Goal: Information Seeking & Learning: Check status

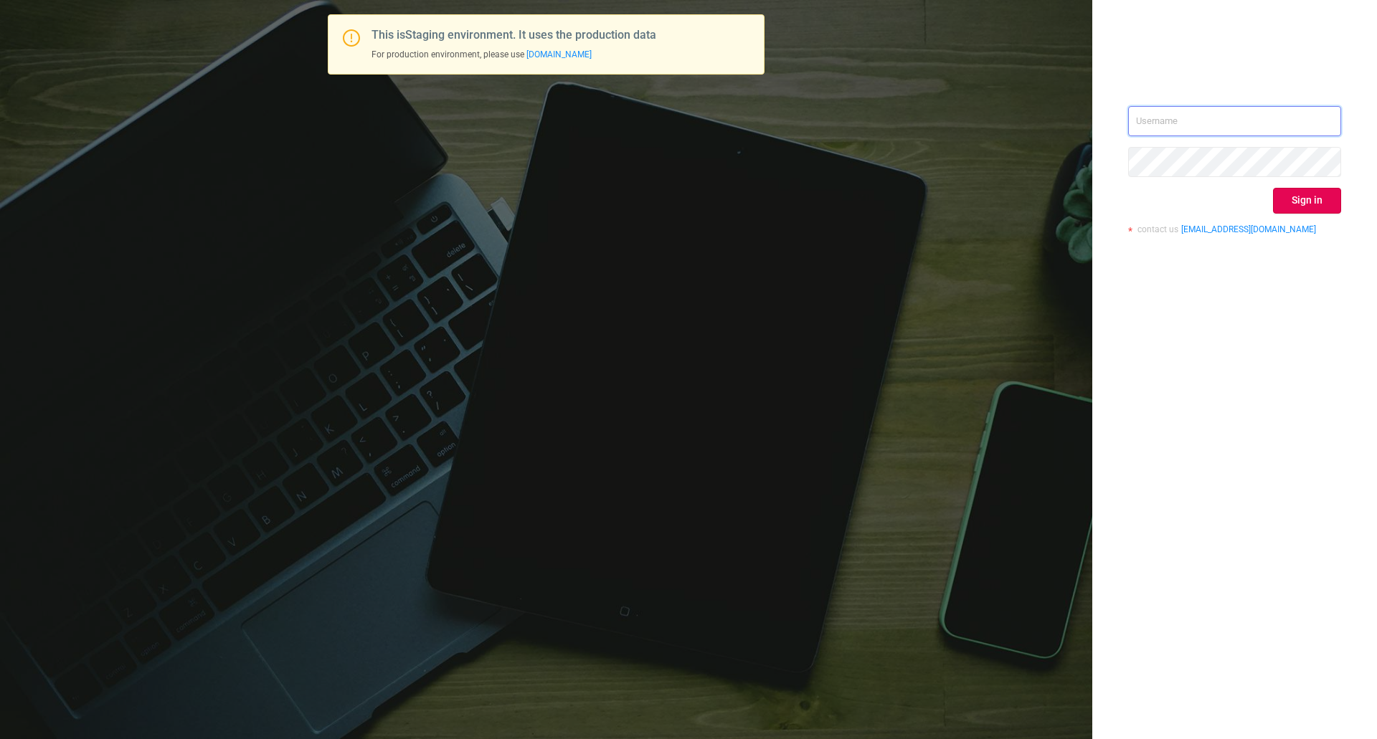
click at [1143, 117] on input "text" at bounding box center [1234, 121] width 213 height 30
type input "[EMAIL_ADDRESS][DOMAIN_NAME]"
click at [1308, 203] on button "Sign in" at bounding box center [1307, 201] width 68 height 26
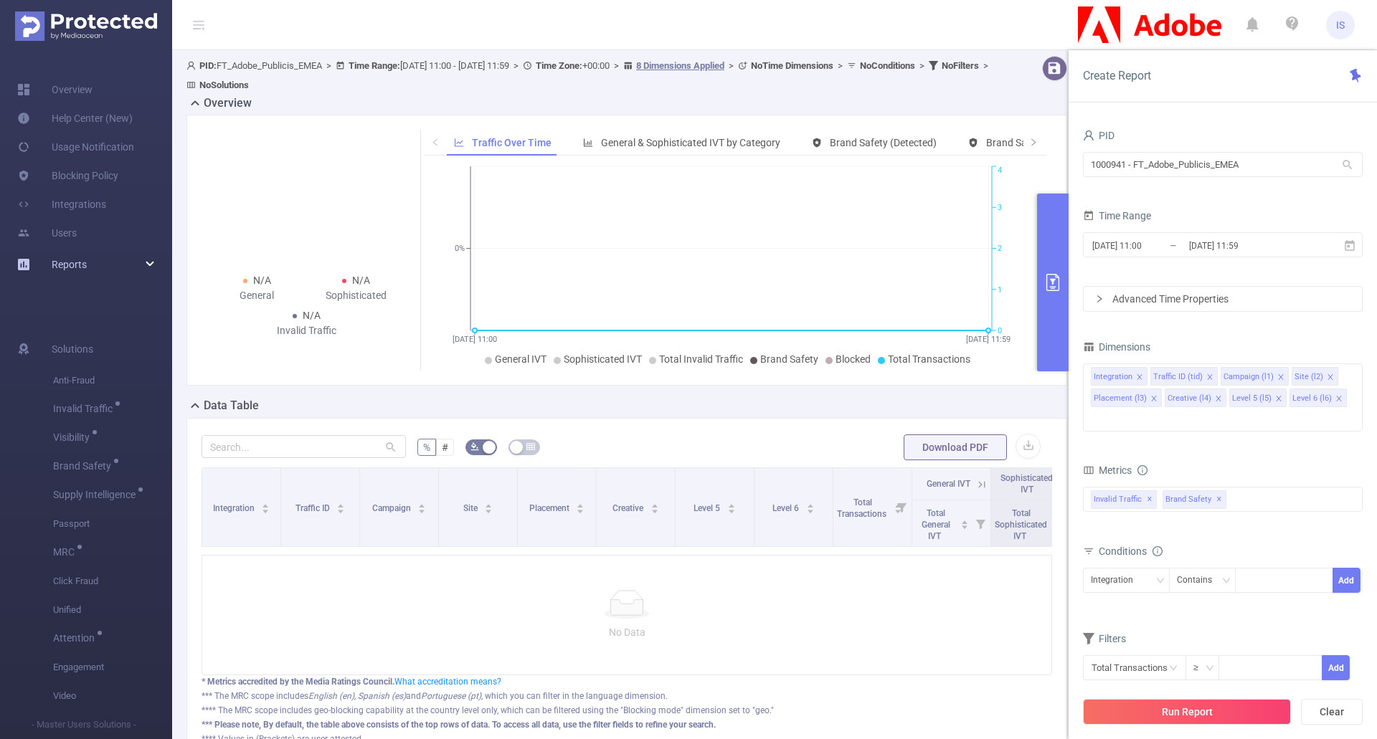
click at [148, 265] on icon at bounding box center [150, 265] width 7 height 0
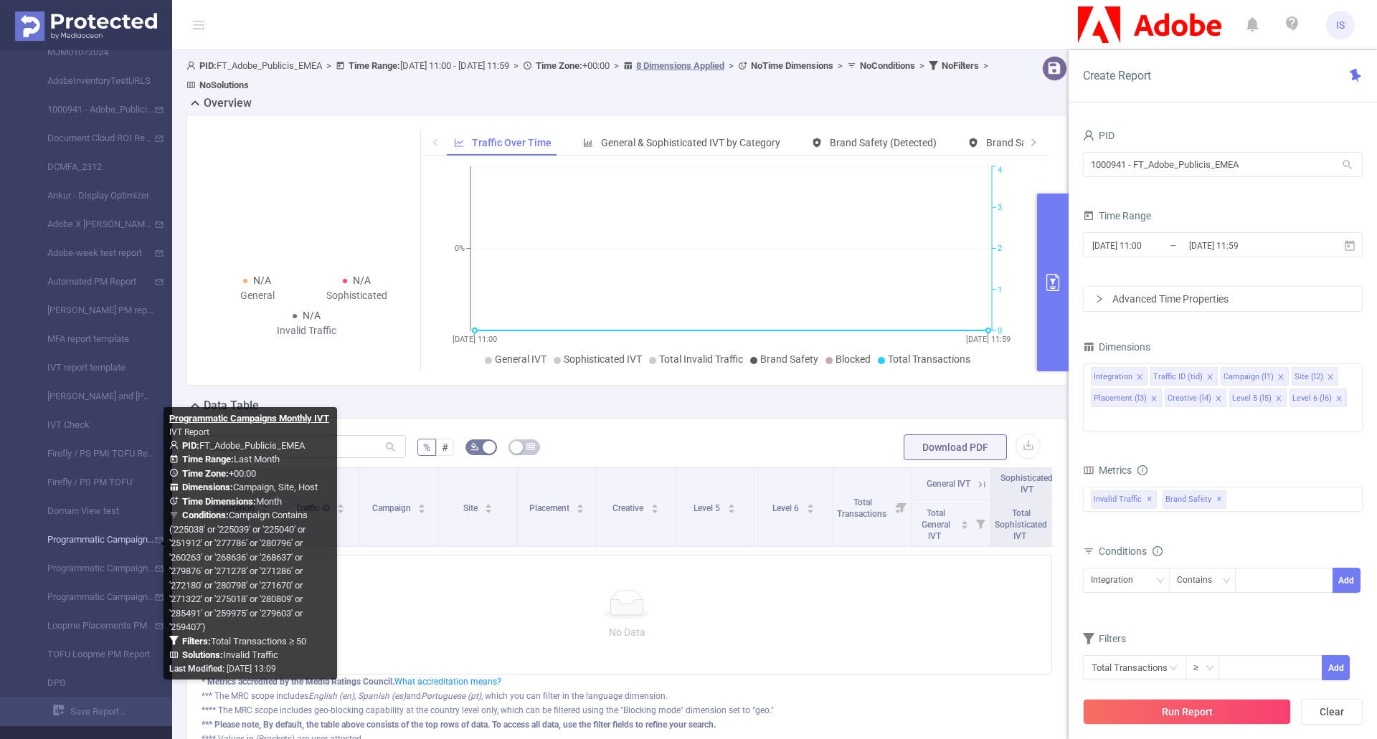
click at [107, 536] on link "Programmatic Campaigns Monthly IVT" at bounding box center [92, 540] width 126 height 29
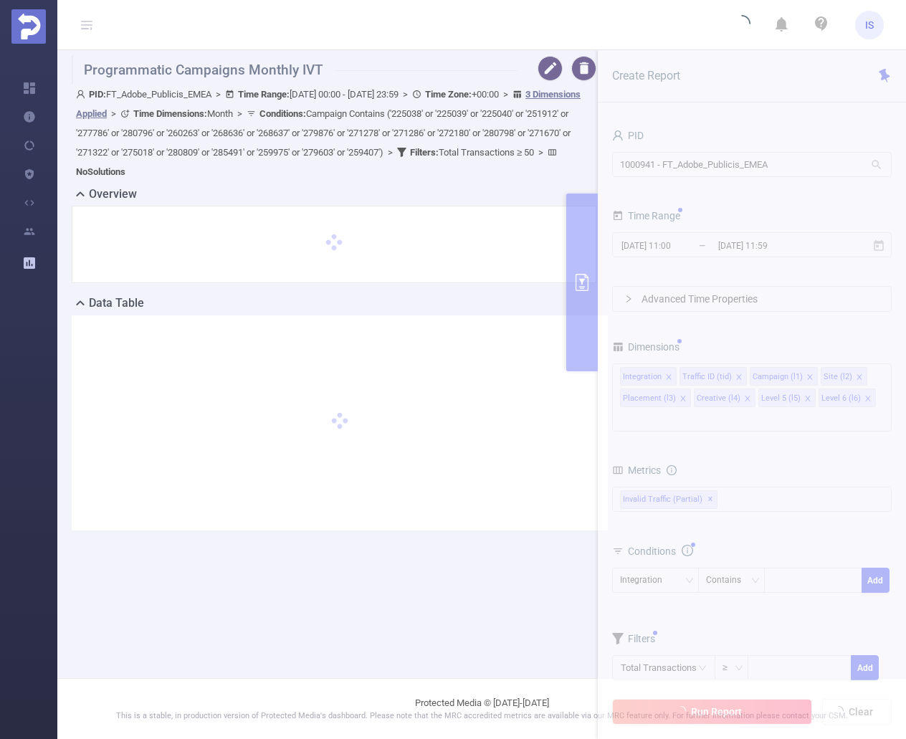
type input "[DATE] 00:00"
type input "[DATE] 23:59"
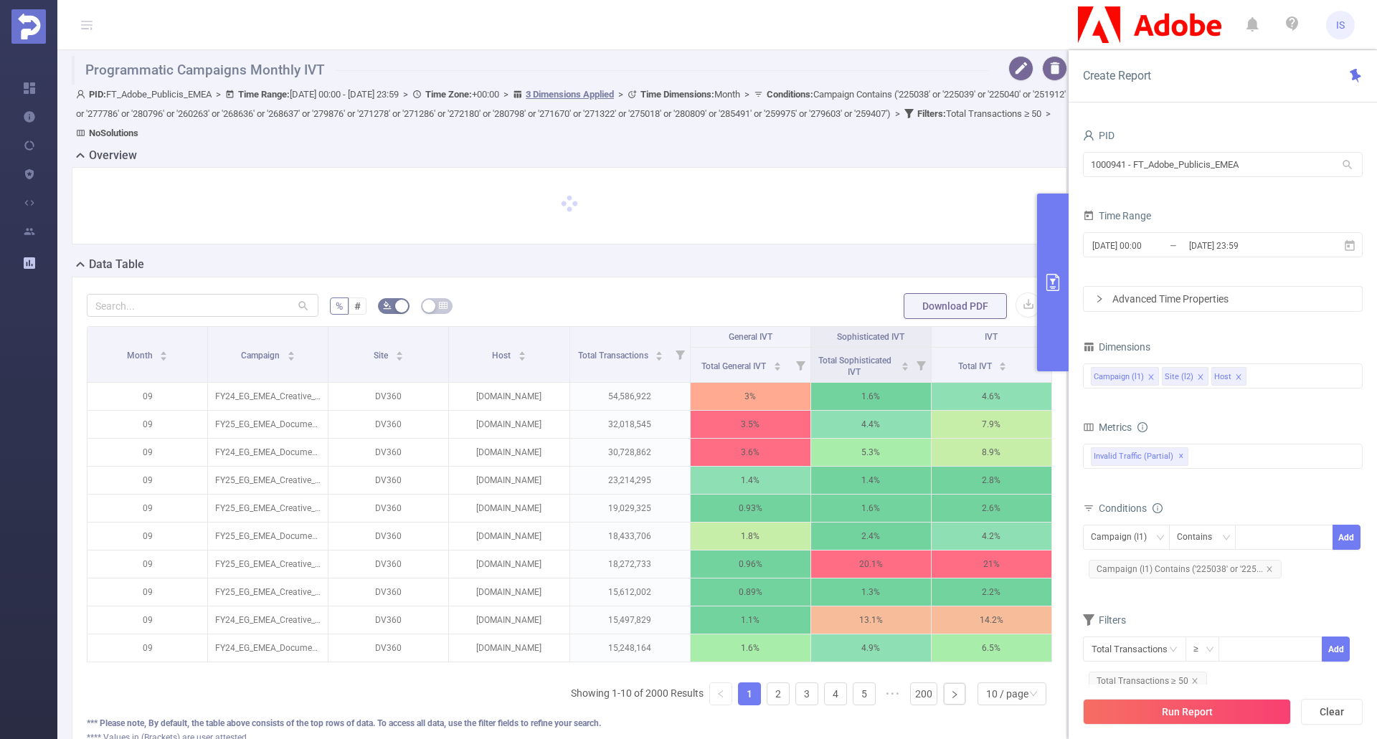
click at [635, 252] on div at bounding box center [569, 211] width 1007 height 89
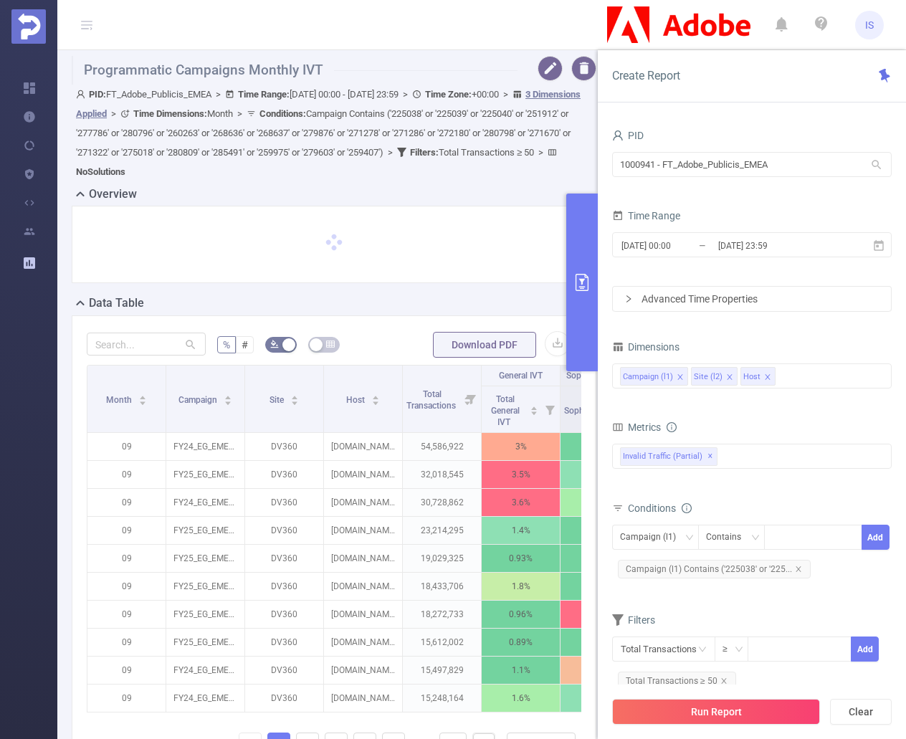
click at [587, 309] on button "primary" at bounding box center [583, 283] width 32 height 178
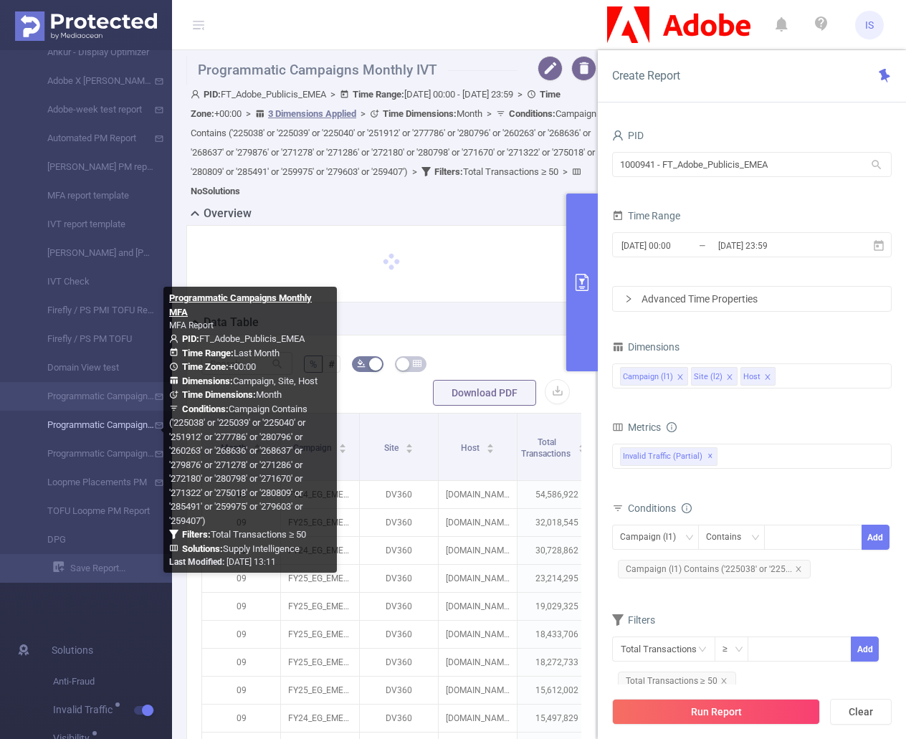
click at [95, 423] on link "Programmatic Campaigns Monthly MFA" at bounding box center [92, 425] width 126 height 29
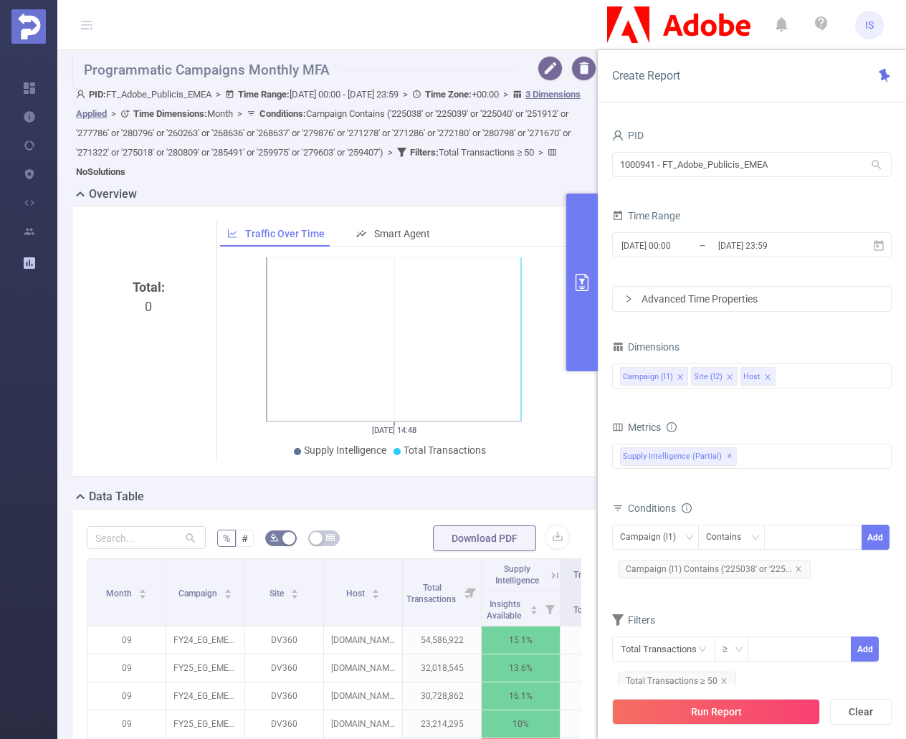
click at [384, 488] on div "Total: 0 Traffic Over Time Smart Agent [DATE] 14:48 [DATE] 14:48 Supply Intelli…" at bounding box center [334, 347] width 536 height 283
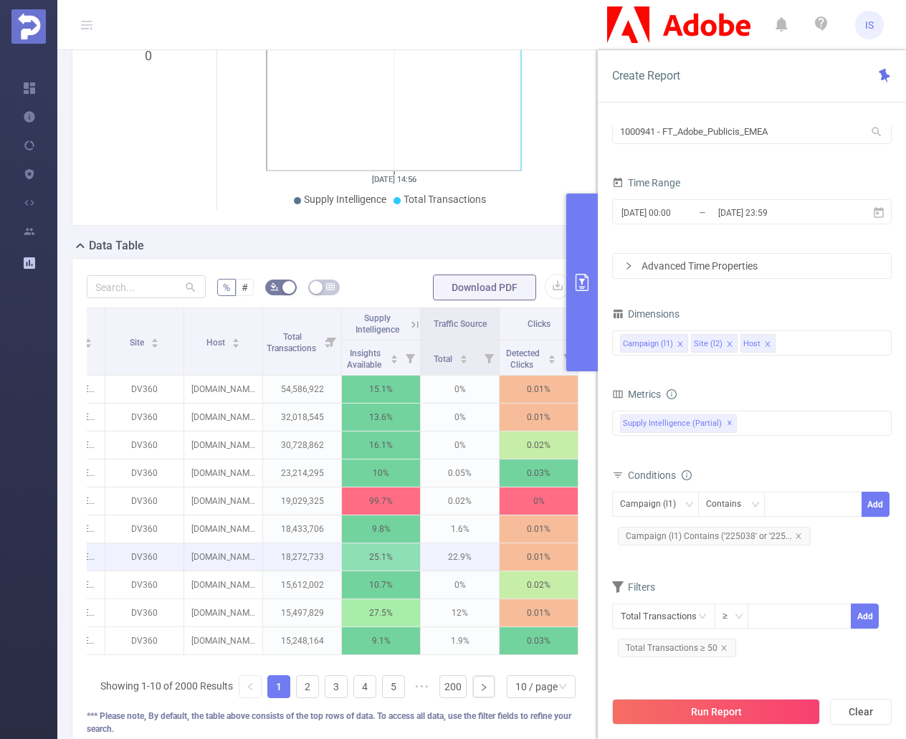
scroll to position [287, 0]
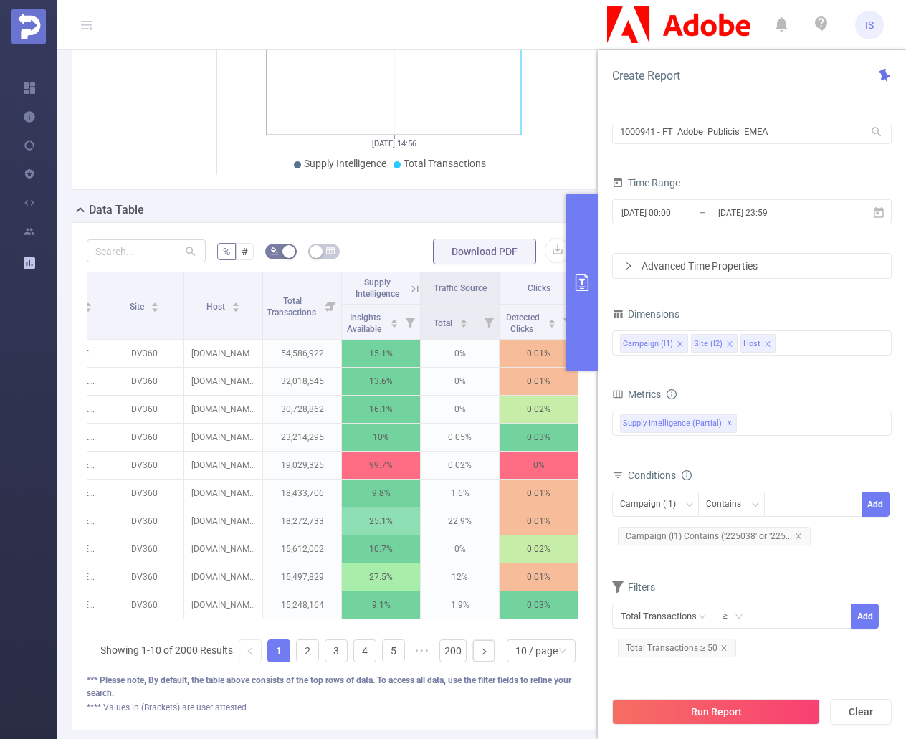
drag, startPoint x: 403, startPoint y: 626, endPoint x: 221, endPoint y: 629, distance: 182.2
click at [150, 627] on div "Month Campaign Site Host Total Transactions Supply Intelligence Traffic Source …" at bounding box center [334, 450] width 495 height 356
click at [284, 624] on div "Month Campaign Site Host Total Transactions Supply Intelligence Traffic Source …" at bounding box center [334, 450] width 495 height 356
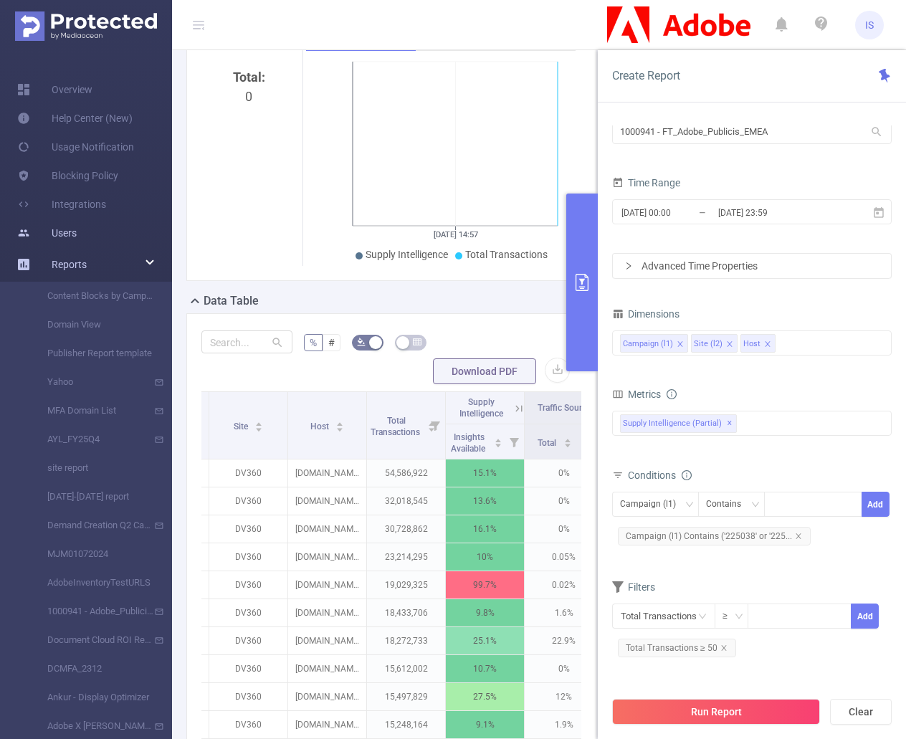
scroll to position [234, 0]
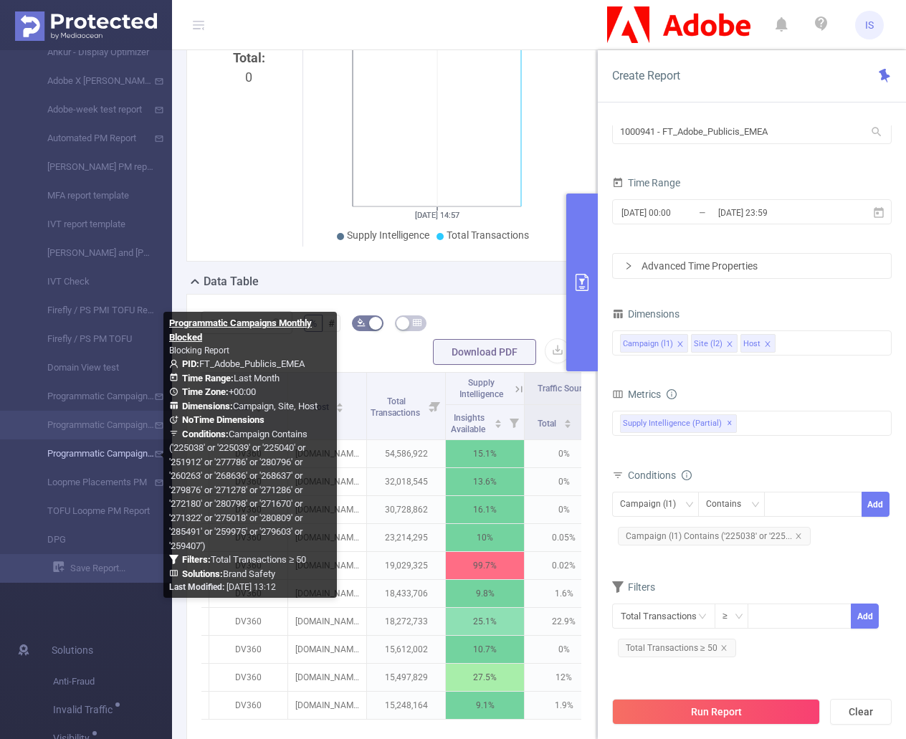
click at [95, 450] on link "Programmatic Campaigns Monthly Blocked" at bounding box center [92, 454] width 126 height 29
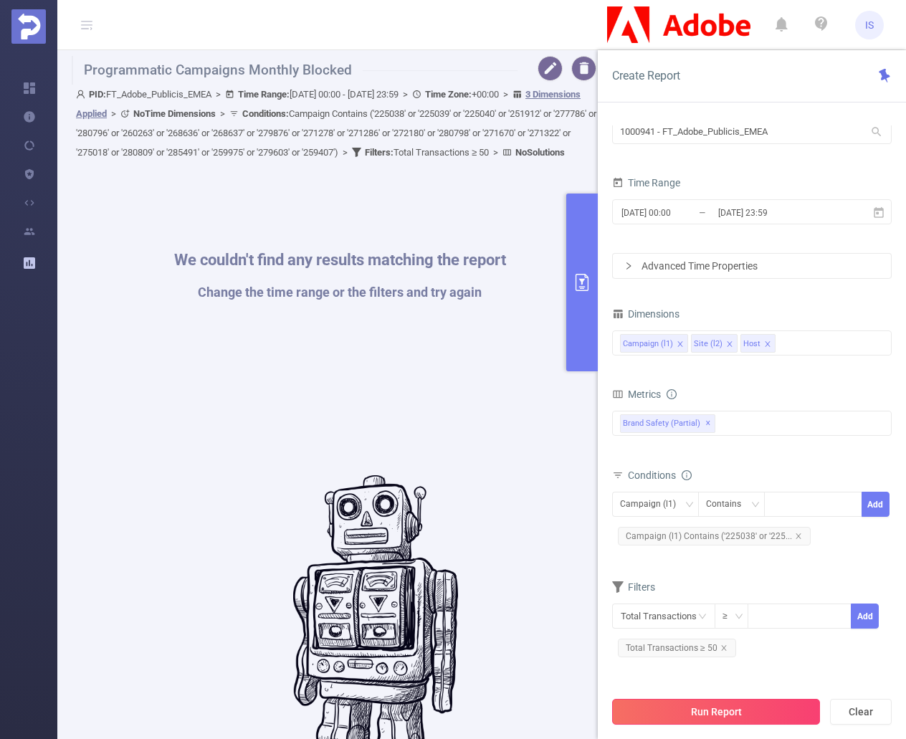
click at [747, 713] on button "Run Report" at bounding box center [716, 712] width 208 height 26
